Goal: Task Accomplishment & Management: Manage account settings

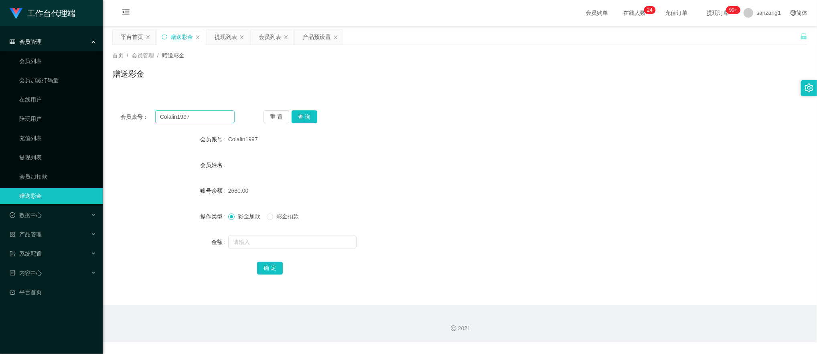
click at [146, 126] on div "会员账号： Colalin1997 重 置 查 询 会员账号 Colalin1997 会员姓名 账号余额 2630.00 操作类型 彩金加款 彩金扣款 金额 …" at bounding box center [459, 197] width 695 height 191
type input "86984158"
drag, startPoint x: 292, startPoint y: 114, endPoint x: 304, endPoint y: 116, distance: 11.4
click at [294, 114] on button "查 询" at bounding box center [305, 116] width 26 height 13
click at [251, 240] on input "text" at bounding box center [292, 241] width 128 height 13
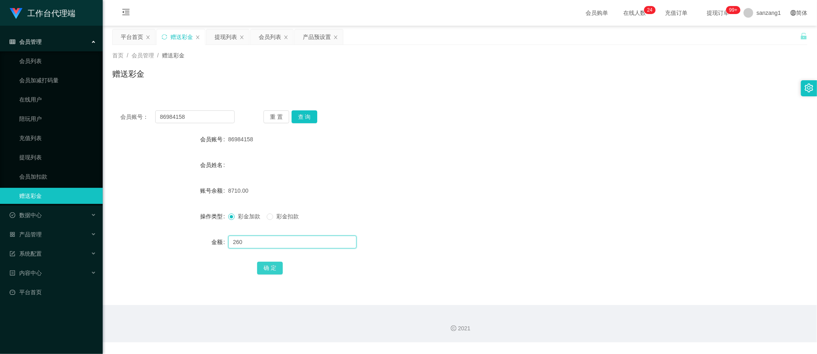
type input "260"
click at [268, 272] on button "确 定" at bounding box center [270, 267] width 26 height 13
drag, startPoint x: 190, startPoint y: 113, endPoint x: 121, endPoint y: 108, distance: 69.2
click at [90, 112] on section "工作台代理端 会员管理 会员列表 会员加减打码量 在线用户 陪玩用户 充值列表 提现列表 会员加扣款 赠送彩金 数据中心 员工统计 团队统计 产品管理 注单管…" at bounding box center [408, 171] width 817 height 342
paste input "169144682"
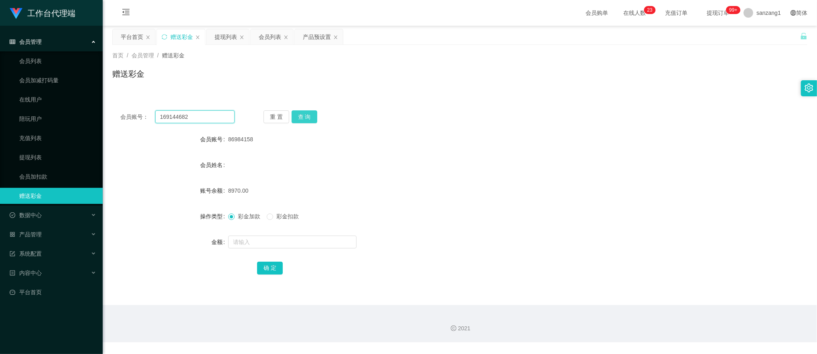
type input "169144682"
click at [310, 116] on button "查 询" at bounding box center [305, 116] width 26 height 13
click at [305, 121] on button "查 询" at bounding box center [305, 116] width 26 height 13
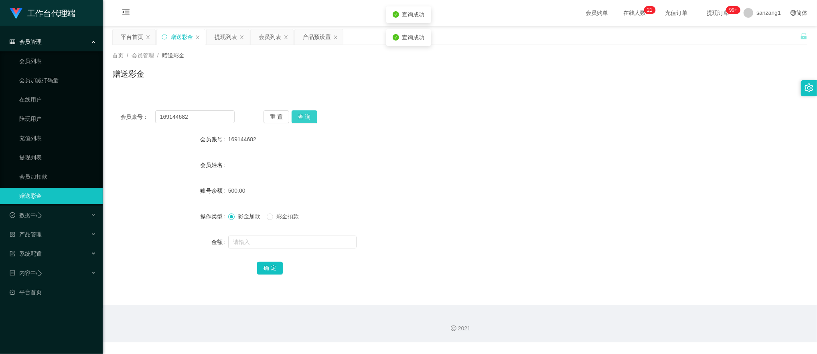
click at [305, 121] on button "查 询" at bounding box center [305, 116] width 26 height 13
